Goal: Information Seeking & Learning: Learn about a topic

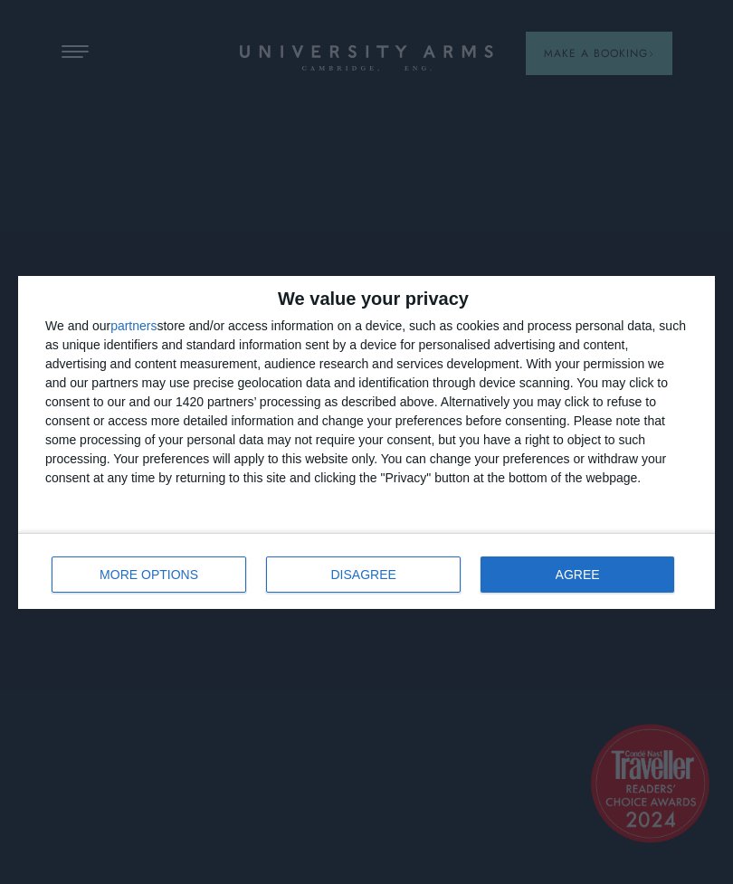
click at [579, 590] on button "AGREE" at bounding box center [578, 575] width 194 height 36
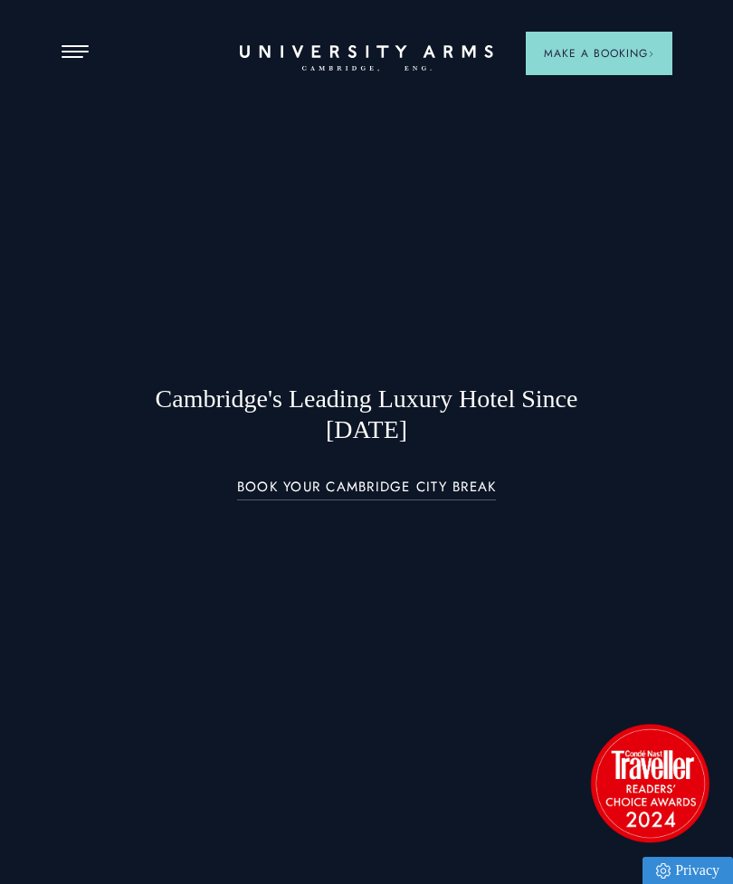
click at [80, 56] on span "Open Menu" at bounding box center [79, 57] width 8 height 2
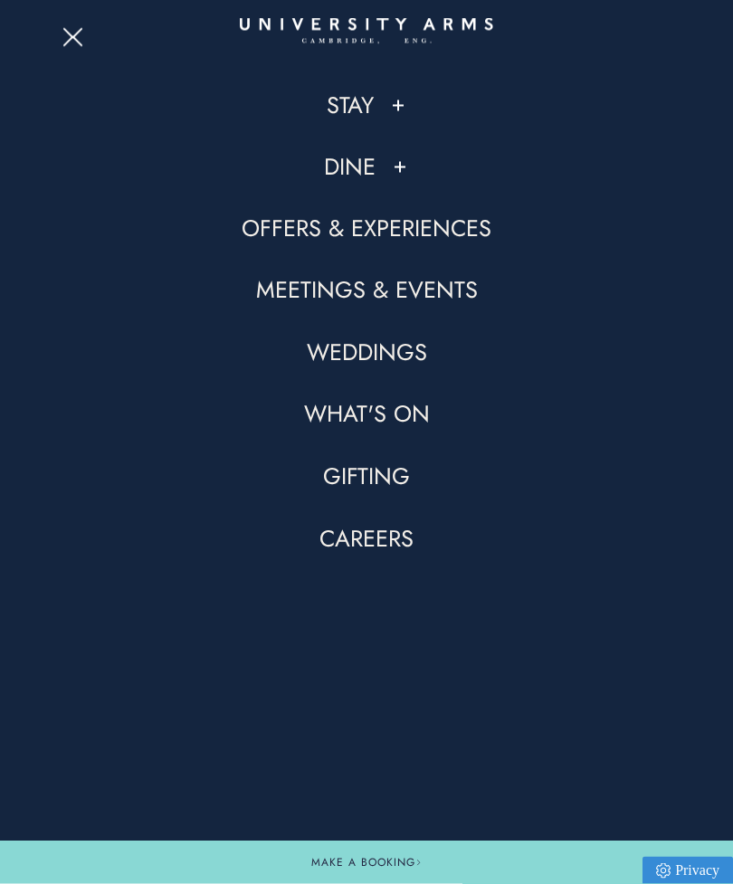
scroll to position [505, 0]
click at [477, 237] on link "Offers & Experiences" at bounding box center [367, 229] width 250 height 31
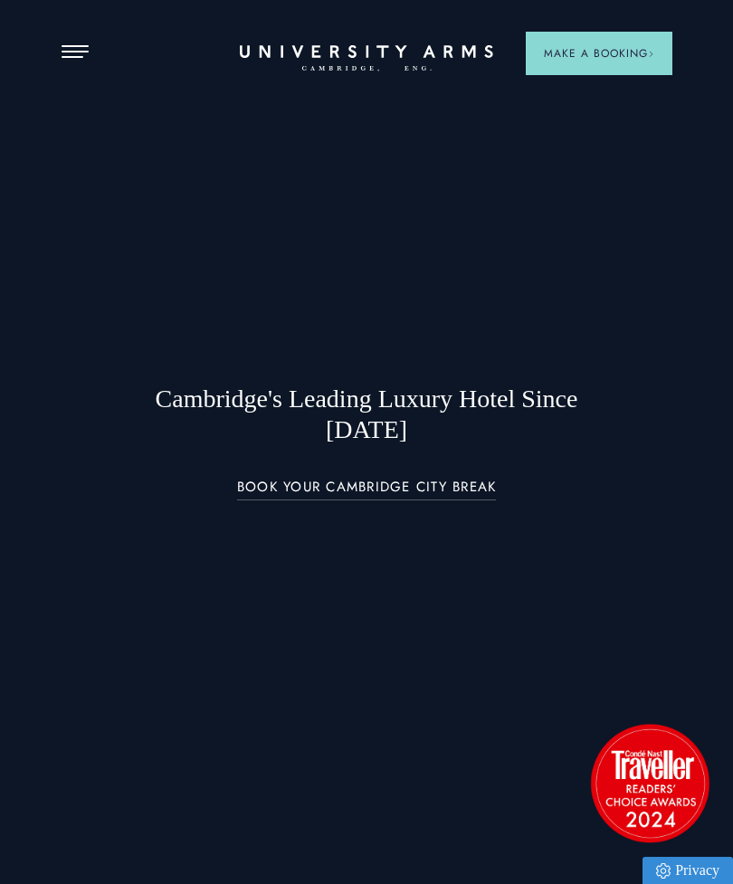
click at [72, 45] on span "Open Menu" at bounding box center [69, 46] width 14 height 2
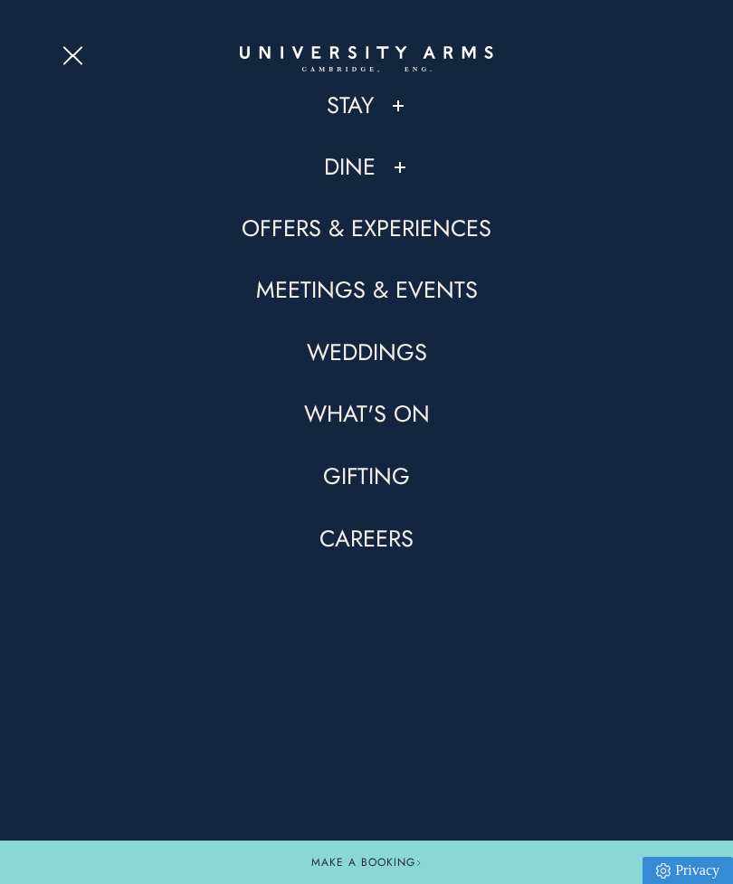
click at [373, 107] on link "Stay" at bounding box center [350, 105] width 47 height 31
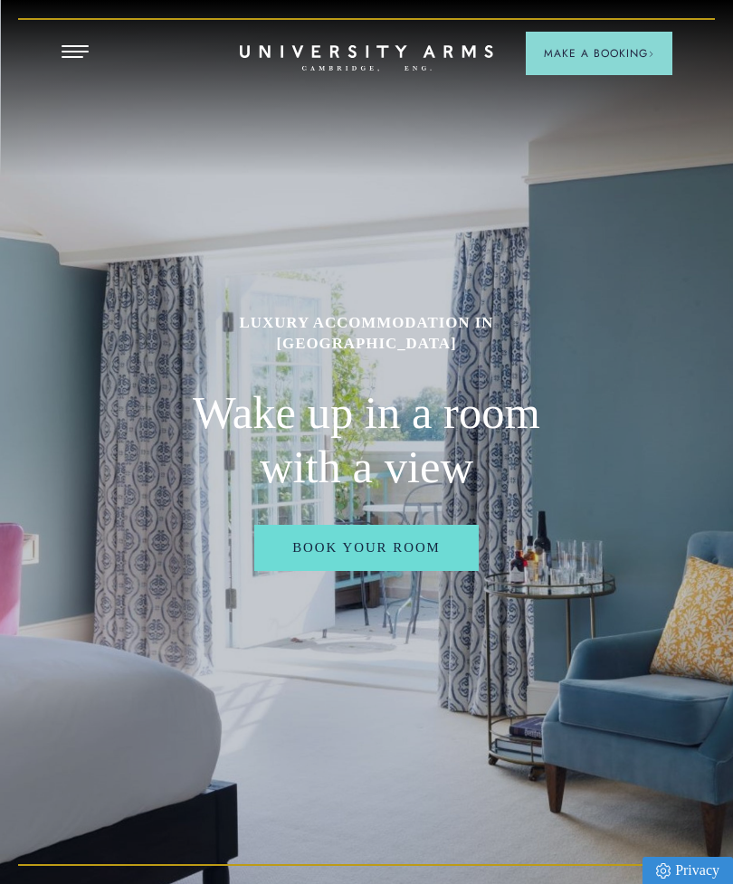
click at [81, 53] on button "Open Menu" at bounding box center [75, 52] width 27 height 14
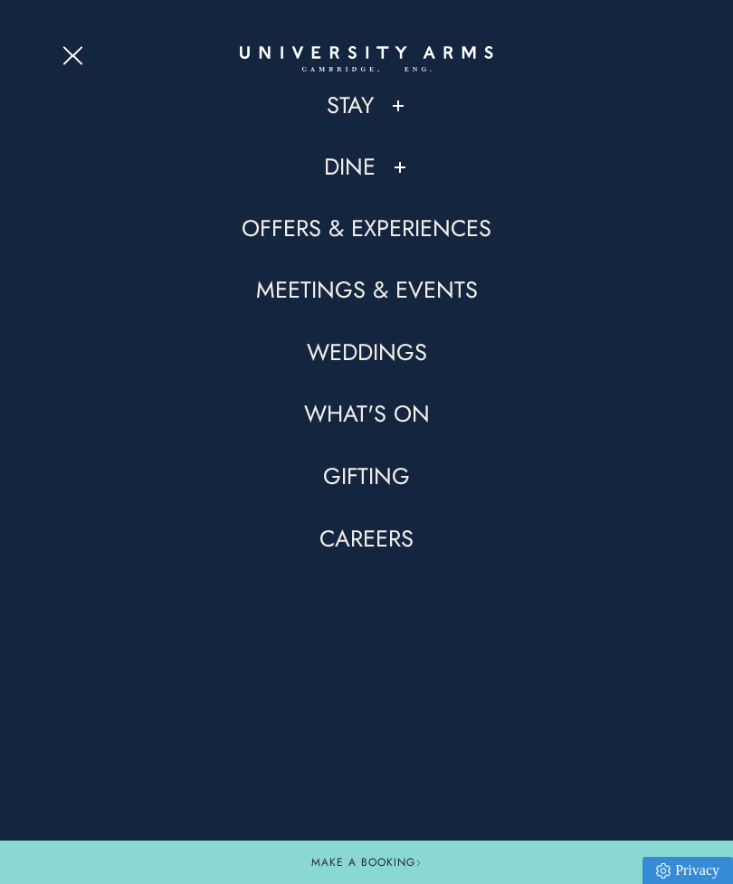
click at [347, 400] on link "What's On" at bounding box center [367, 414] width 126 height 31
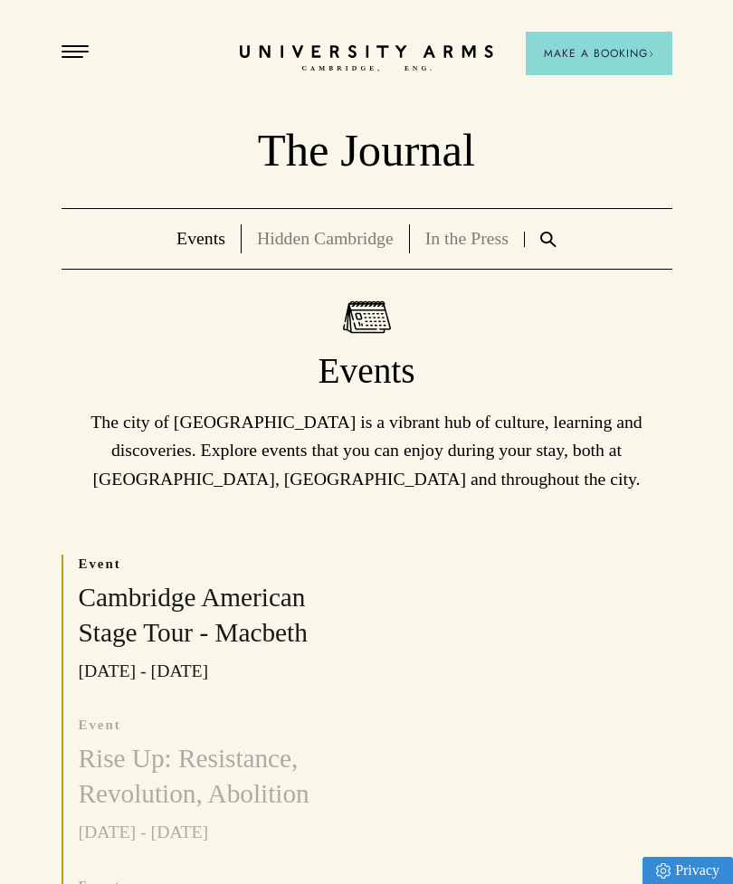
click at [74, 52] on span "Open Menu" at bounding box center [69, 52] width 14 height 2
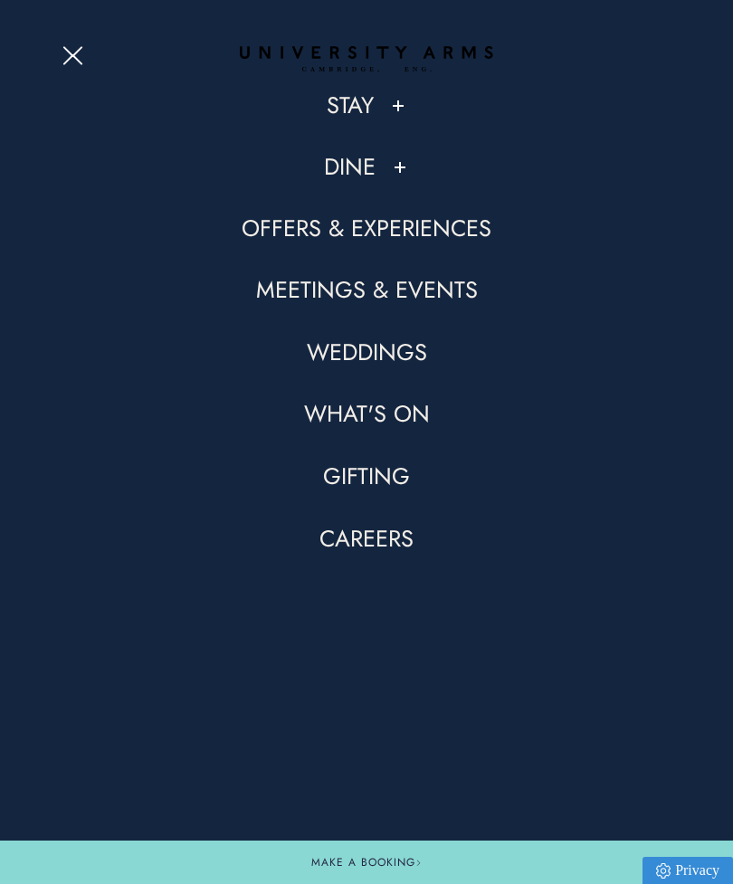
click at [73, 51] on button "Open Menu" at bounding box center [75, 52] width 27 height 14
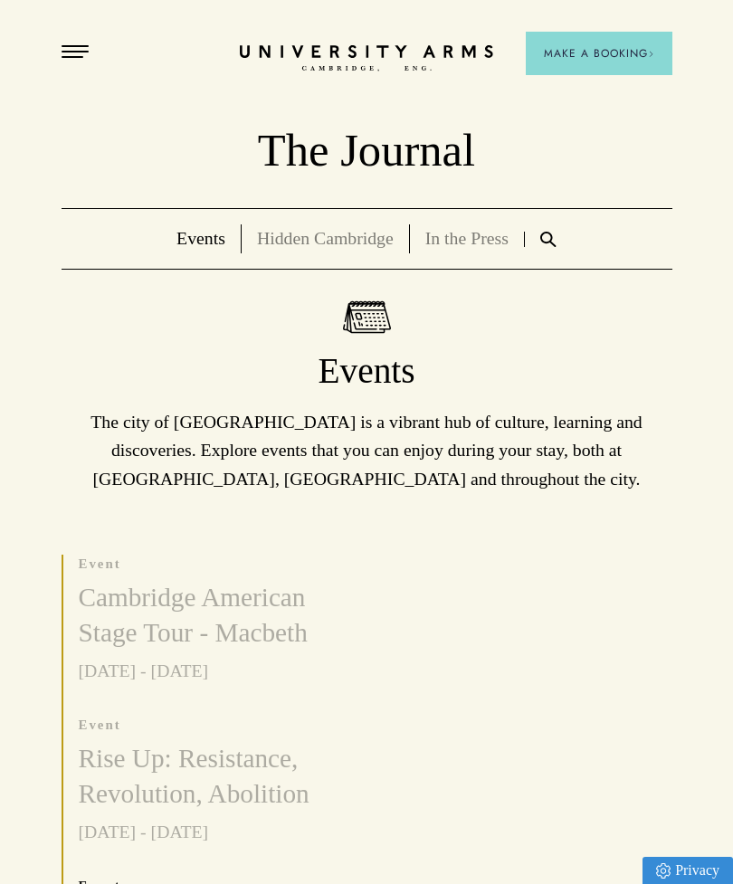
click at [542, 242] on img at bounding box center [548, 239] width 16 height 15
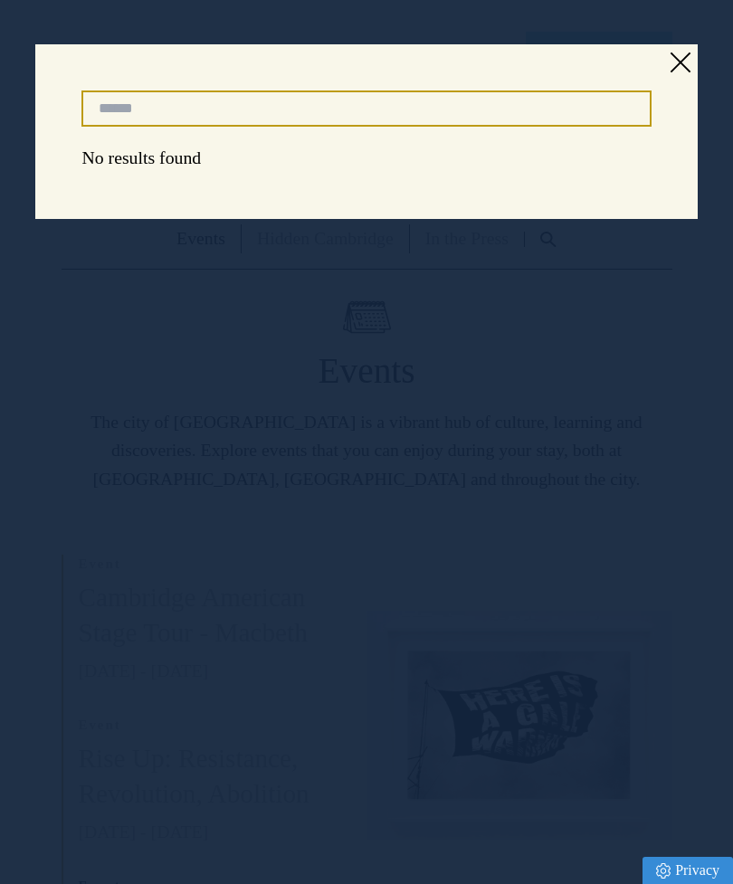
click at [129, 97] on input "Search" at bounding box center [365, 108] width 569 height 37
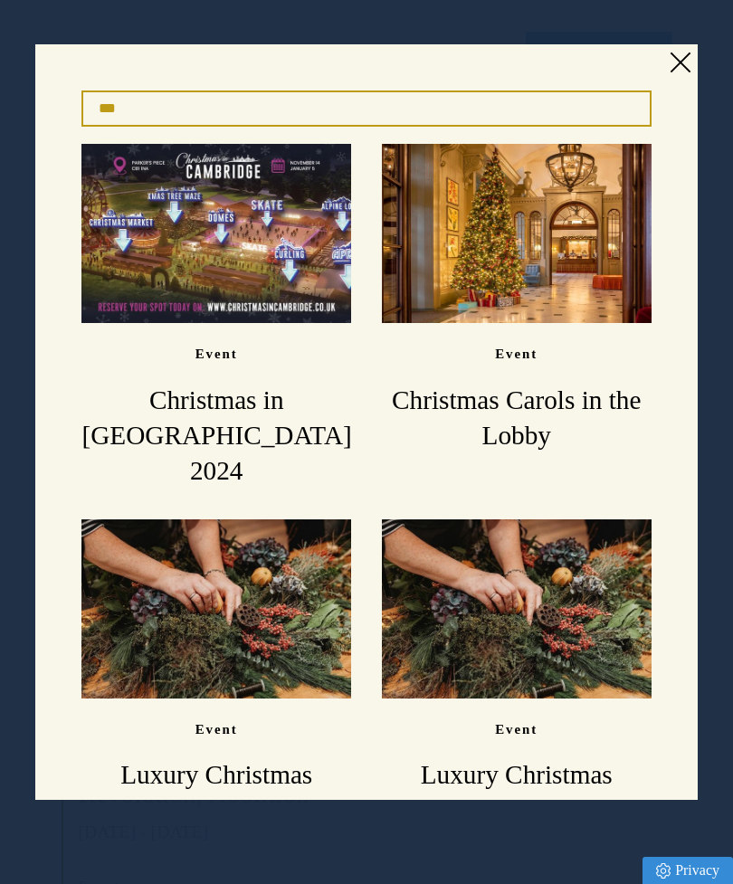
type input "***"
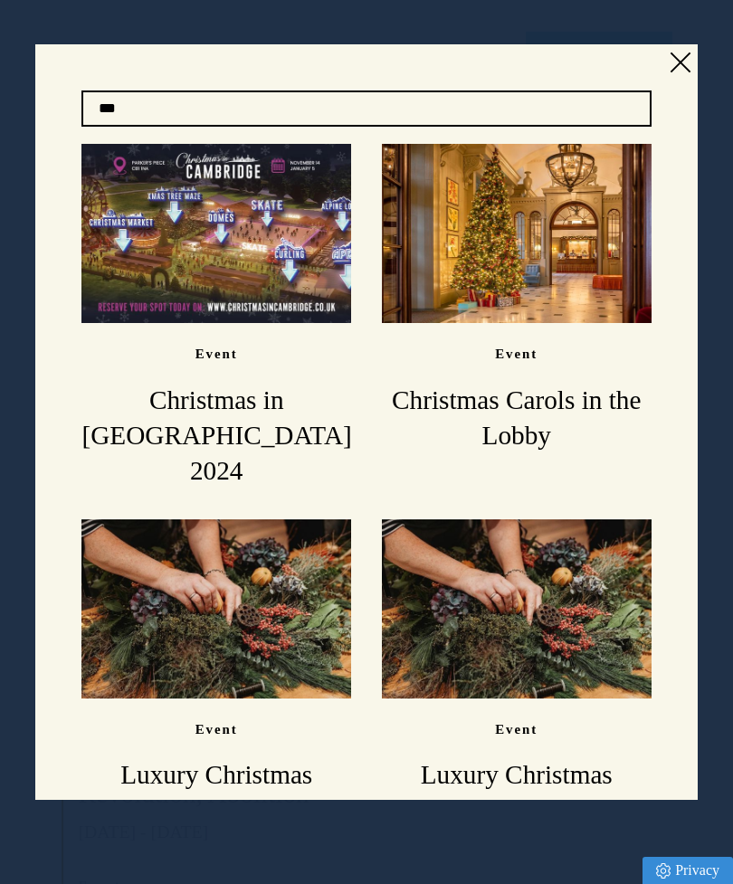
click at [668, 49] on link at bounding box center [679, 62] width 27 height 27
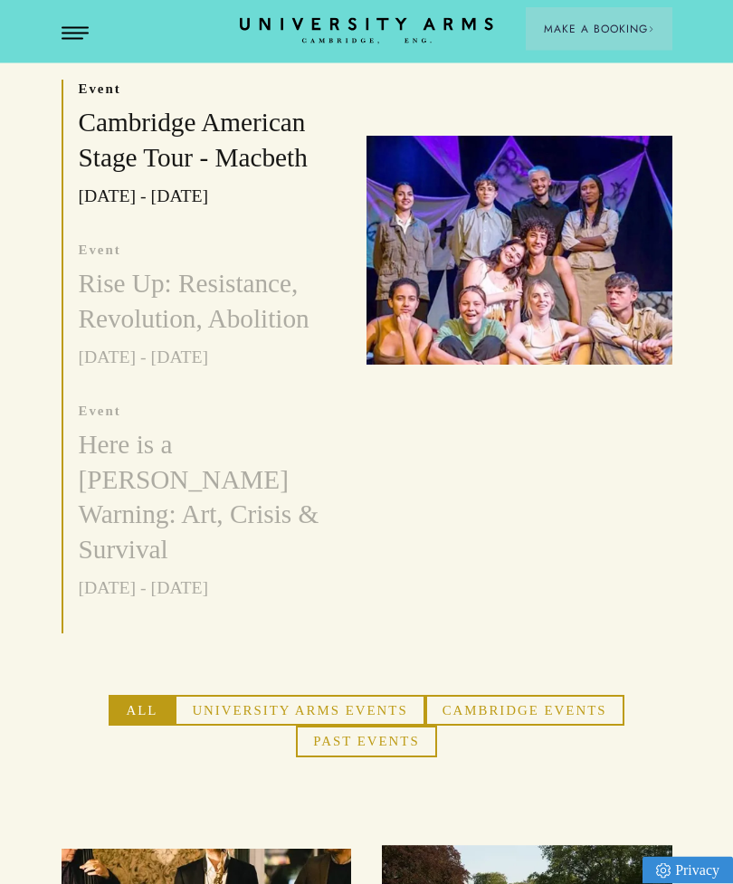
scroll to position [478, 0]
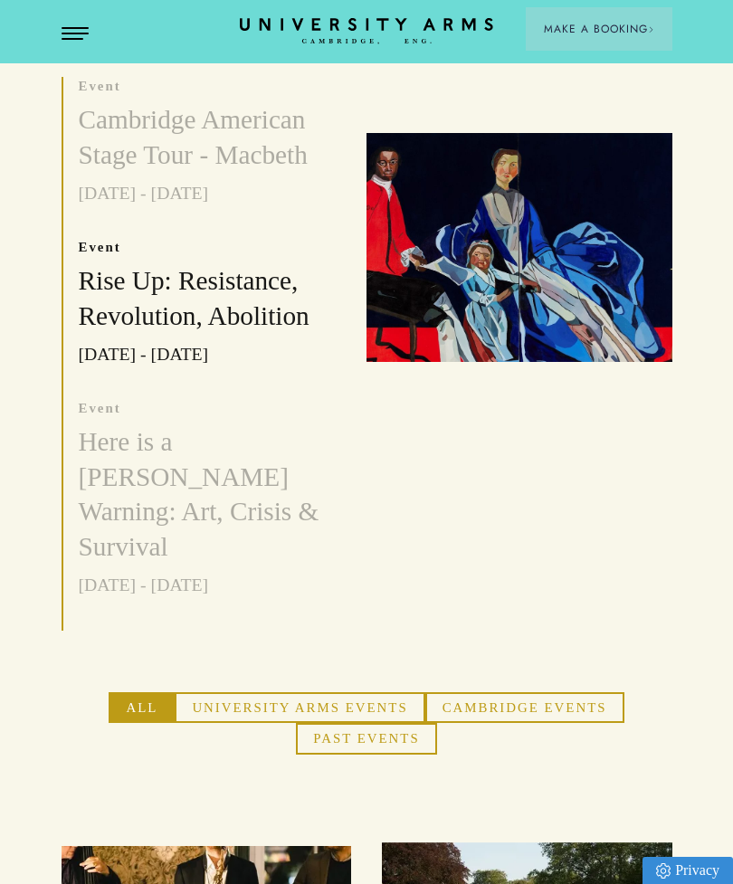
click at [250, 692] on button "University Arms Events" at bounding box center [300, 707] width 250 height 31
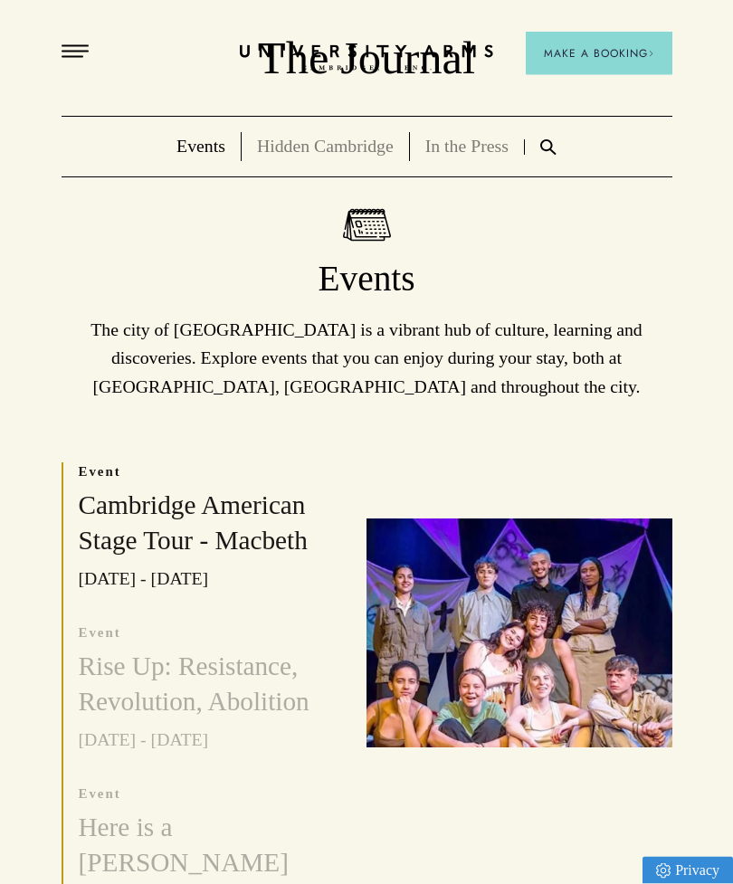
scroll to position [0, 0]
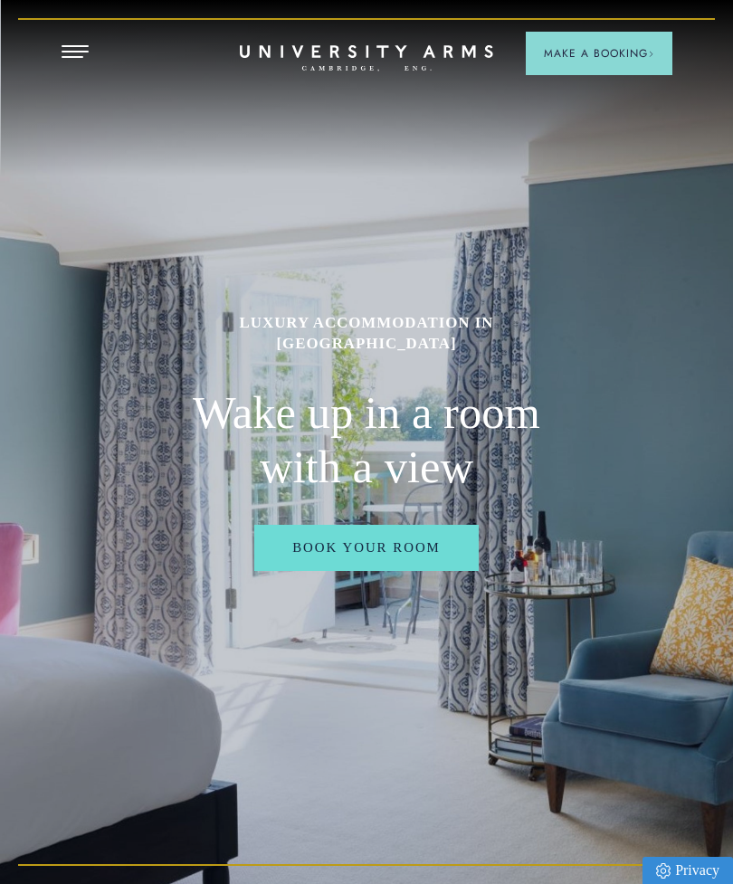
click at [85, 57] on button "Open Menu" at bounding box center [75, 52] width 27 height 14
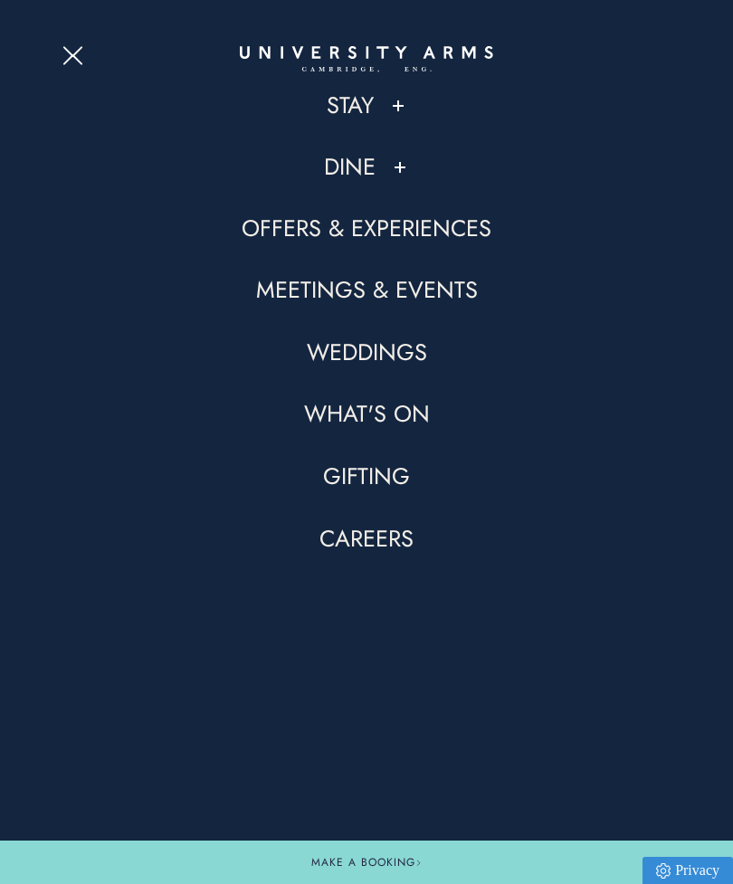
click at [86, 58] on button "Open Menu" at bounding box center [75, 52] width 27 height 14
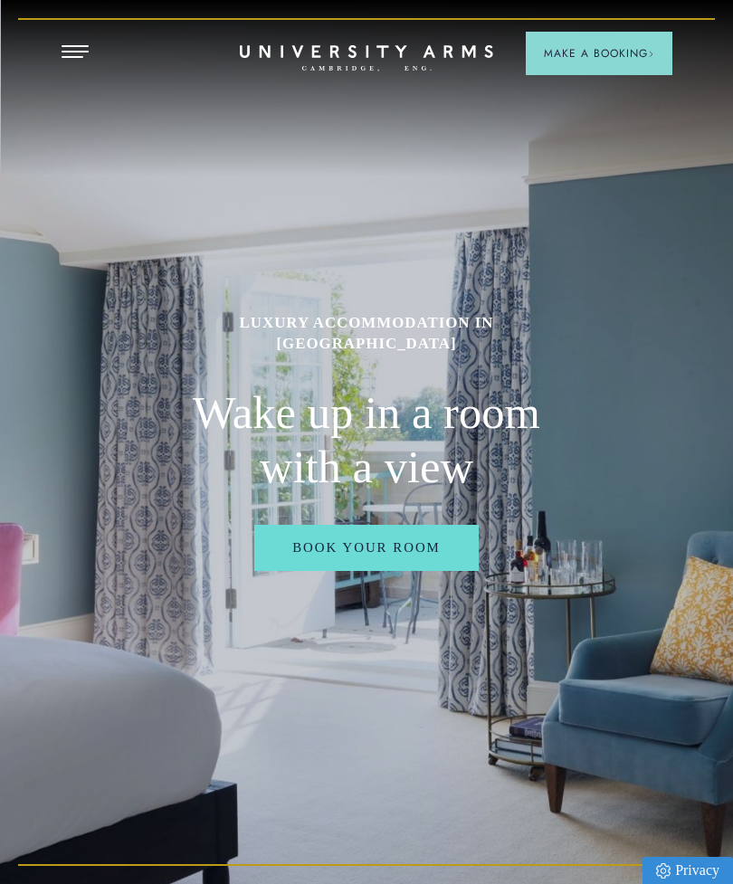
click at [71, 50] on button "Open Menu" at bounding box center [75, 52] width 27 height 14
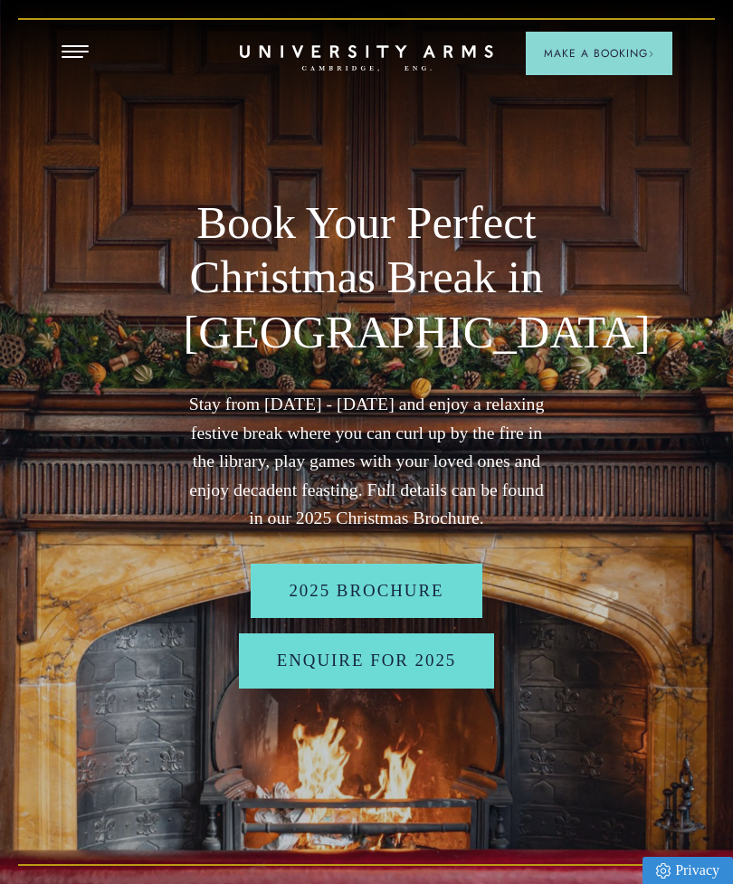
click at [431, 607] on link "2025 BROCHURE" at bounding box center [366, 591] width 231 height 54
